Goal: Task Accomplishment & Management: Manage account settings

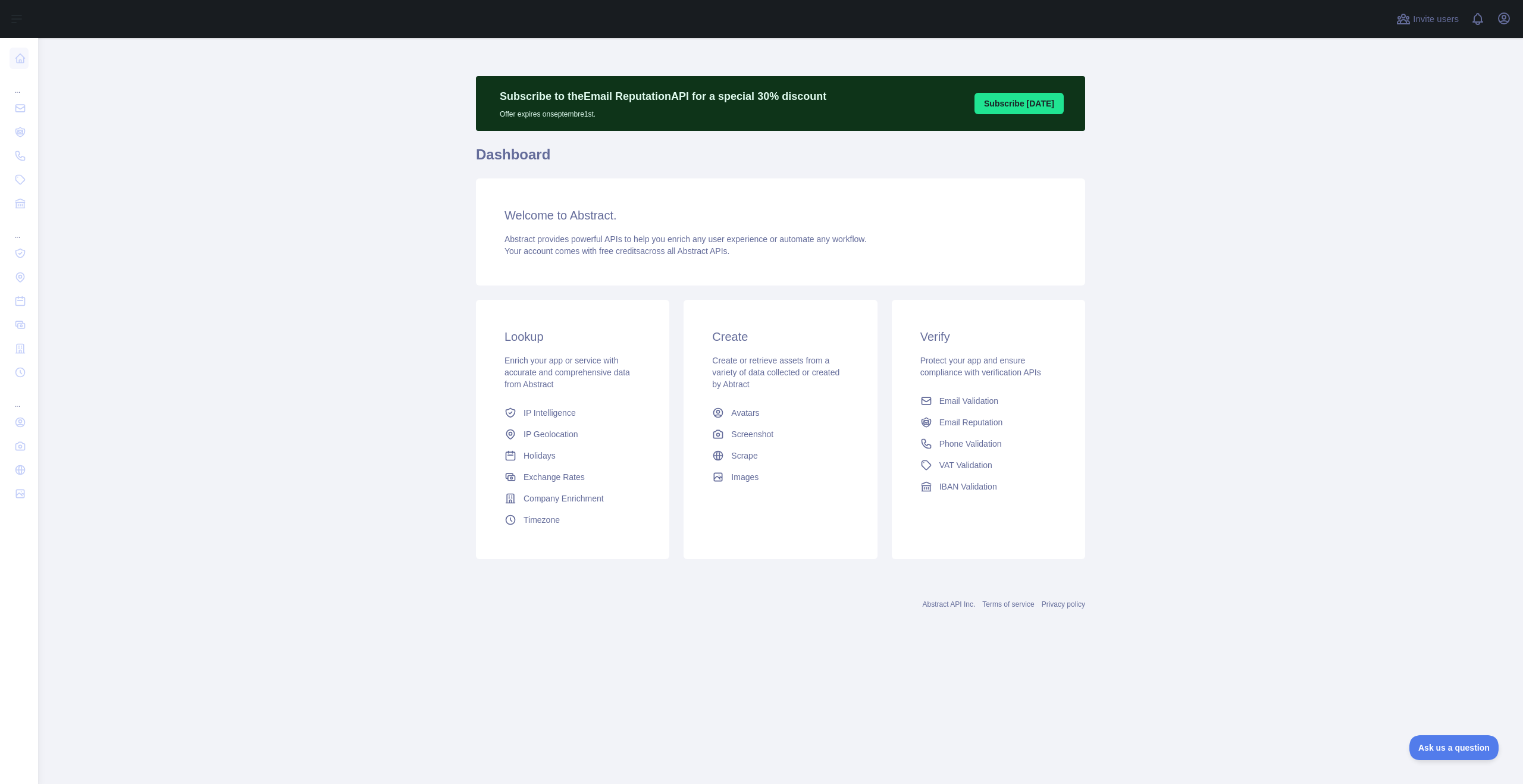
click at [184, 194] on main "Subscribe to the Email Reputation API for a special 30 % discount Offer expires…" at bounding box center [781, 411] width 1485 height 746
click at [1344, 47] on main "Subscribe to the Email Reputation API for a special 30 % discount Offer expires…" at bounding box center [781, 411] width 1485 height 746
click at [1493, 20] on span at bounding box center [1482, 19] width 24 height 38
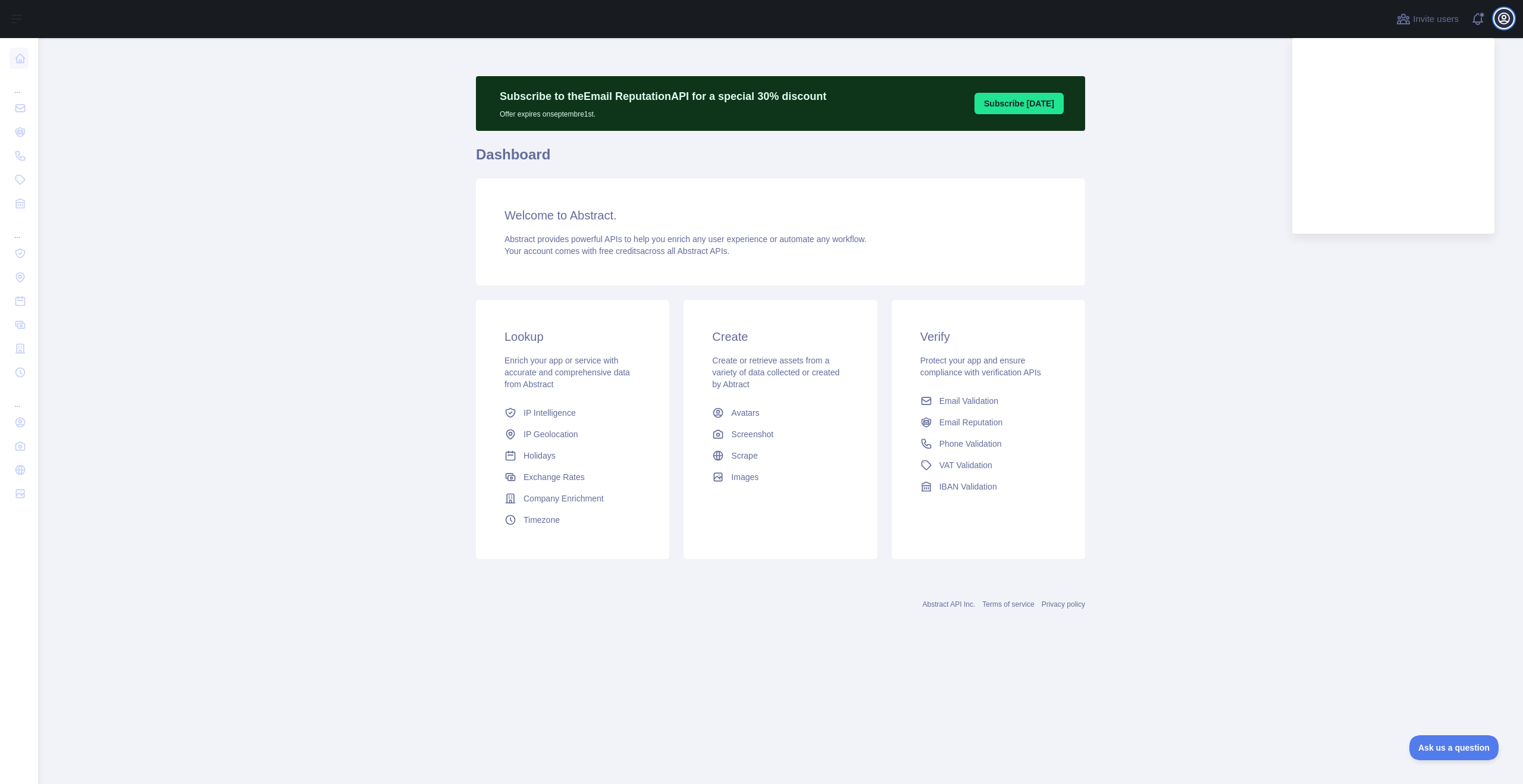
click at [1499, 19] on icon "button" at bounding box center [1504, 18] width 14 height 14
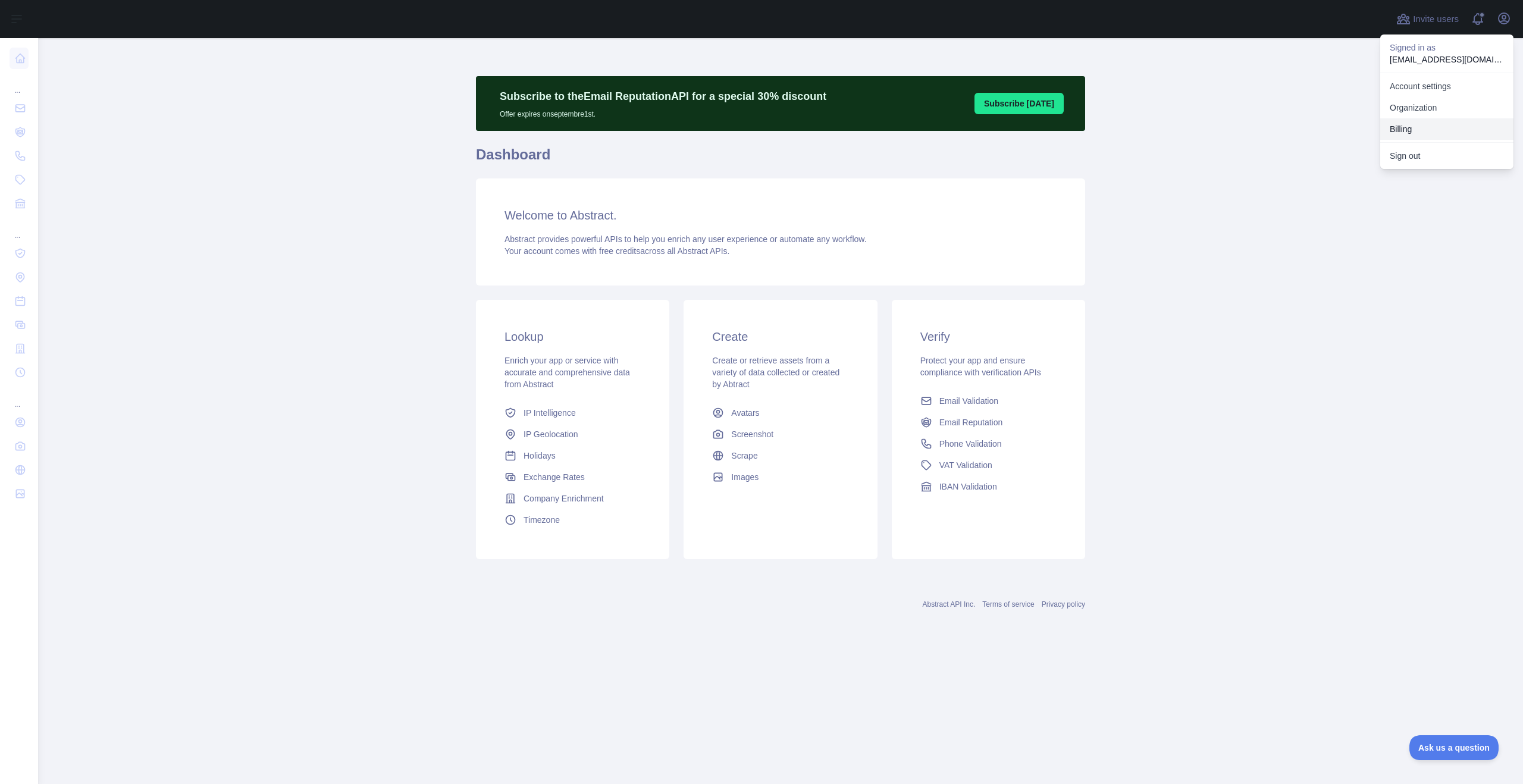
click at [1422, 123] on button "Billing" at bounding box center [1446, 129] width 133 height 21
